Goal: Information Seeking & Learning: Learn about a topic

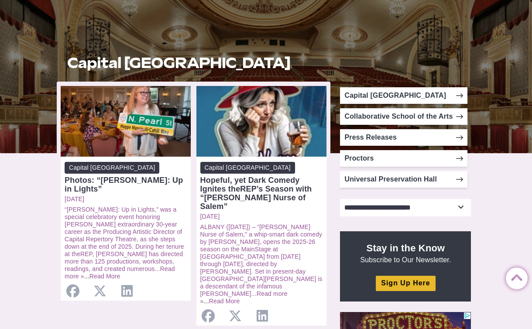
scroll to position [121, 0]
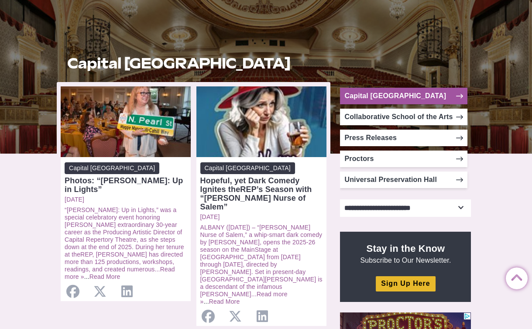
click at [378, 93] on link "Capital [GEOGRAPHIC_DATA]" at bounding box center [403, 96] width 127 height 17
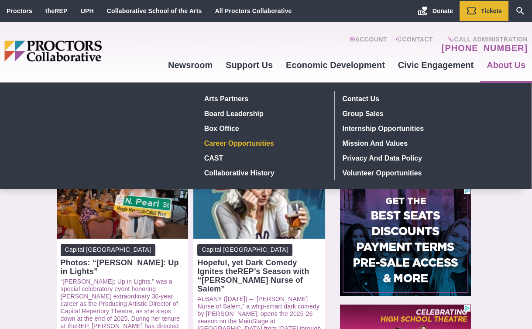
click at [258, 141] on link "Career Opportunities" at bounding box center [264, 143] width 127 height 15
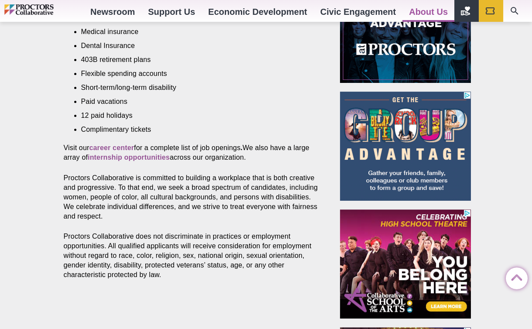
scroll to position [420, 0]
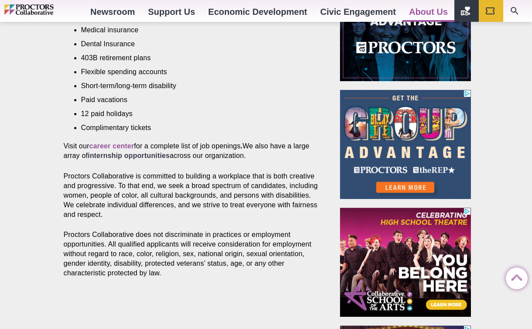
click at [130, 155] on strong "internship opportunities" at bounding box center [129, 155] width 82 height 7
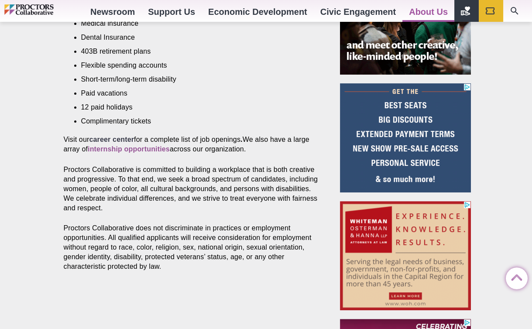
click at [120, 139] on strong "career center" at bounding box center [111, 139] width 45 height 7
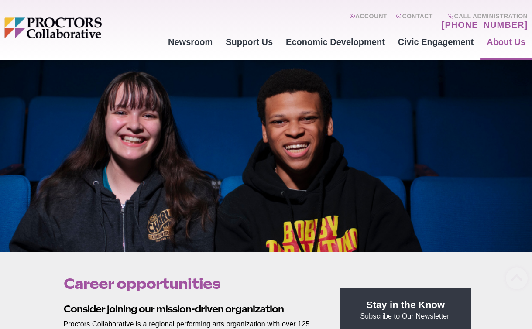
scroll to position [18, 0]
